Goal: Navigation & Orientation: Go to known website

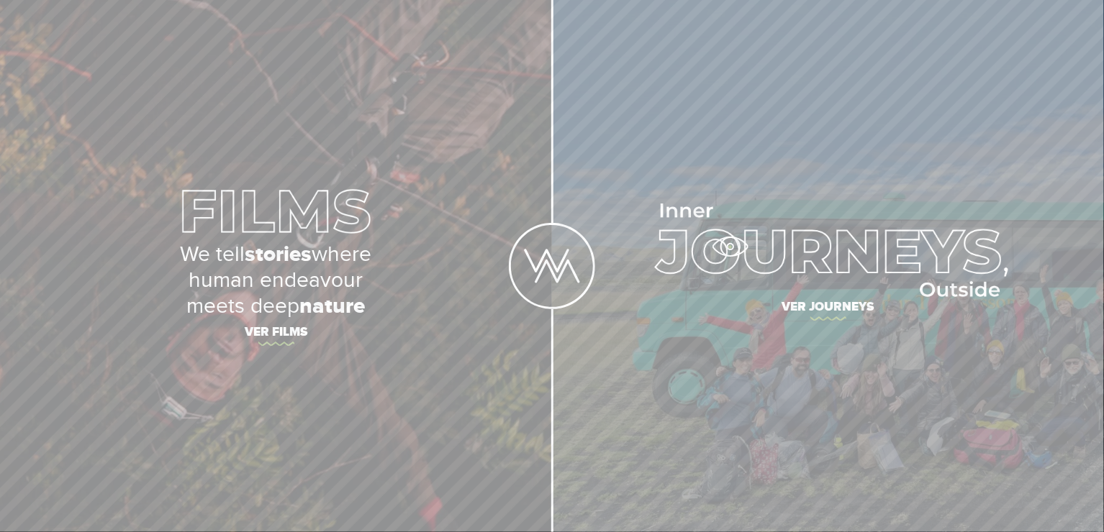
click at [730, 247] on img at bounding box center [828, 251] width 360 height 94
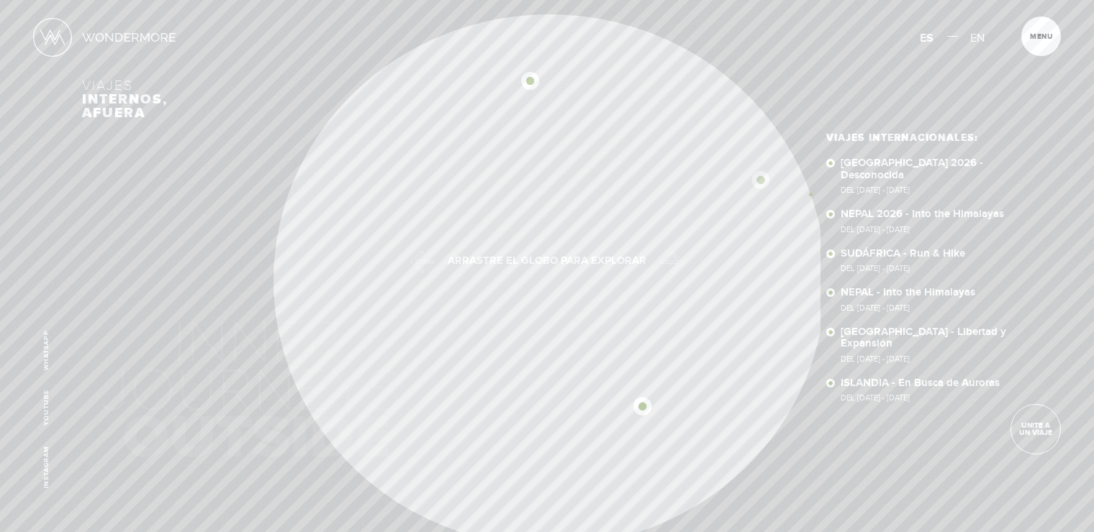
scroll to position [0, -7194]
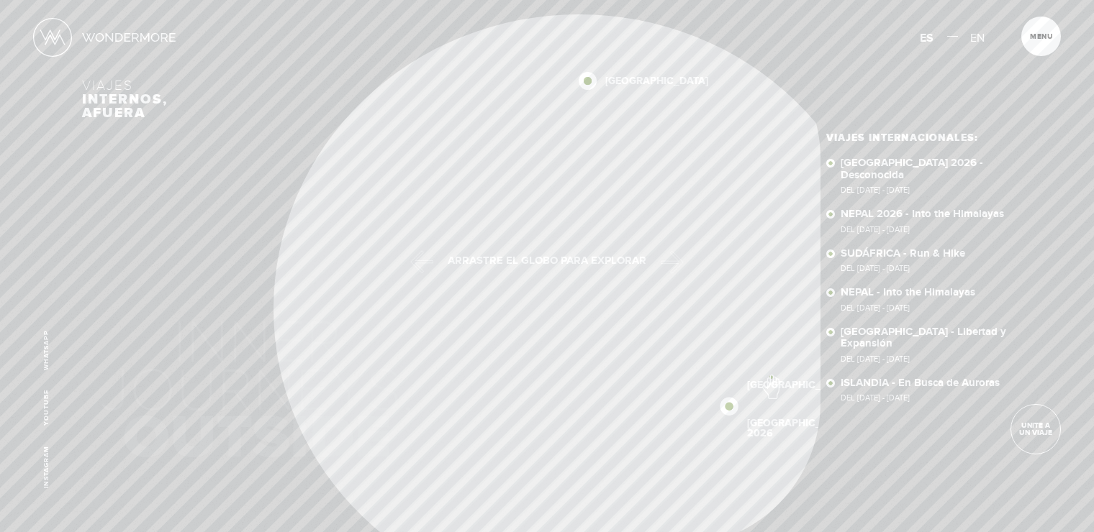
click at [773, 380] on link "[GEOGRAPHIC_DATA]" at bounding box center [798, 385] width 103 height 10
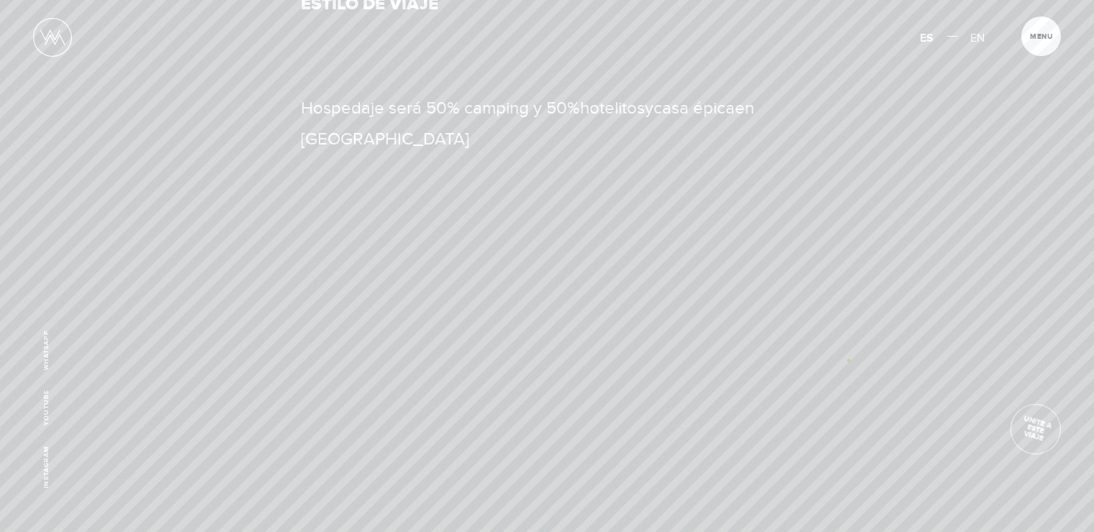
scroll to position [1511, 0]
